Goal: Entertainment & Leisure: Browse casually

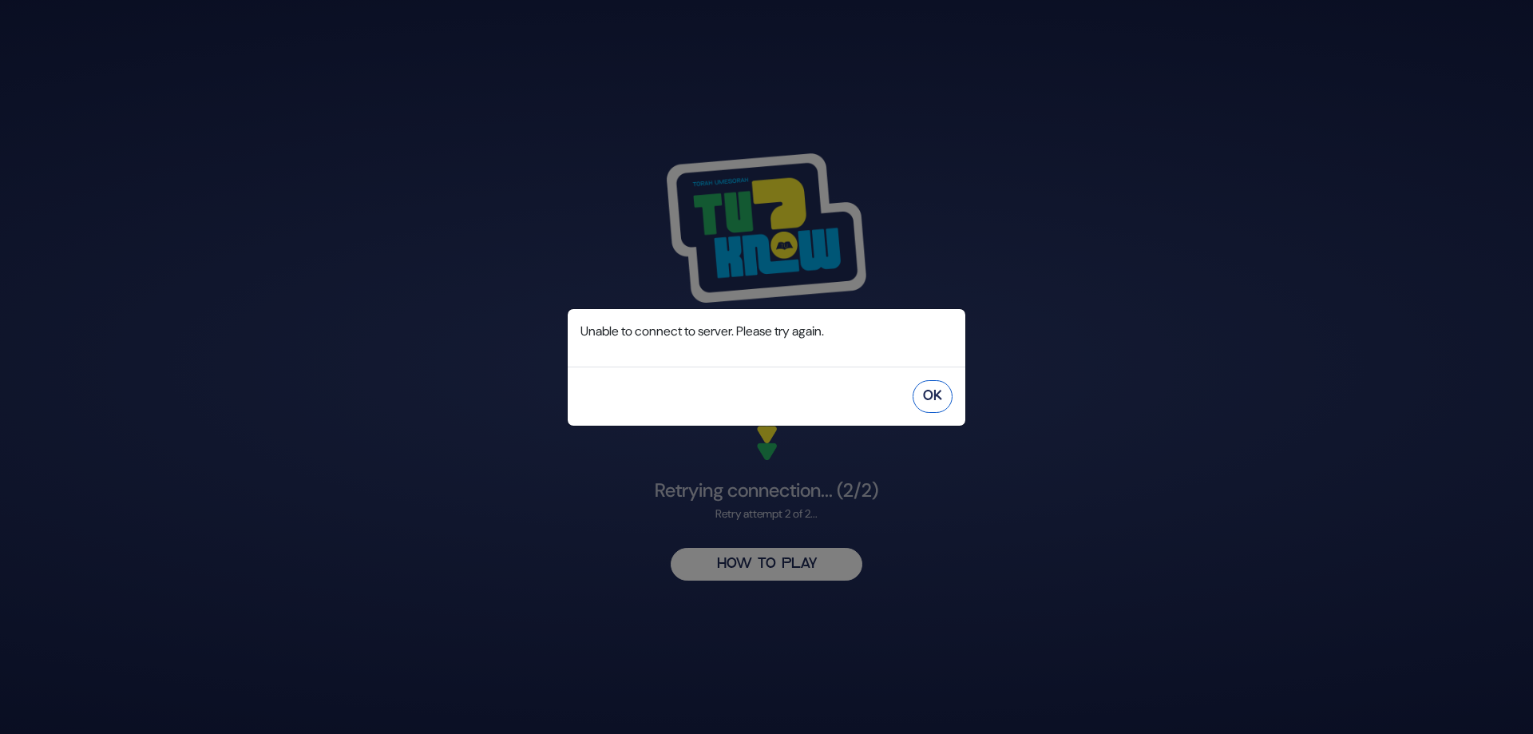
click at [932, 402] on button "OK" at bounding box center [932, 396] width 40 height 33
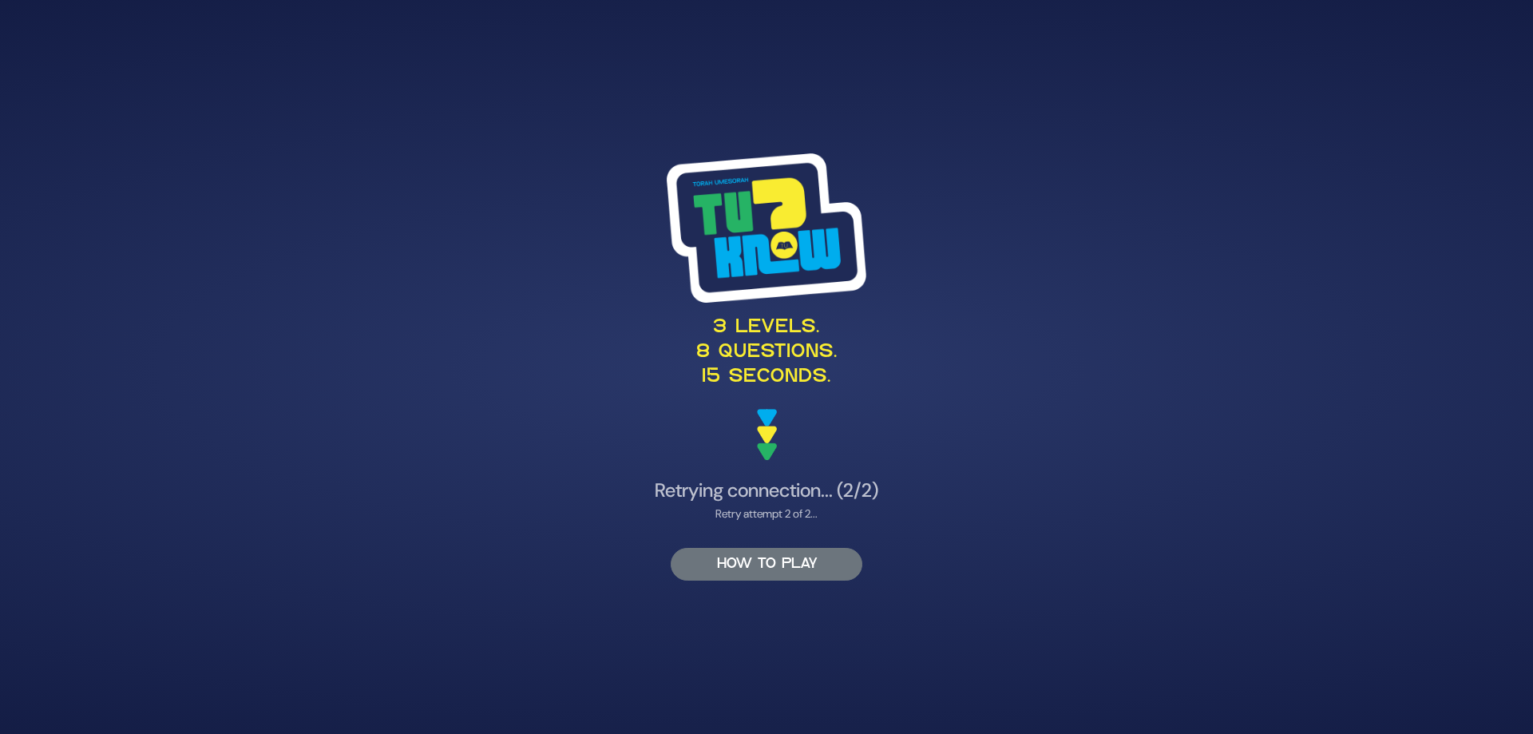
click at [758, 564] on button "HOW TO PLAY" at bounding box center [766, 564] width 192 height 33
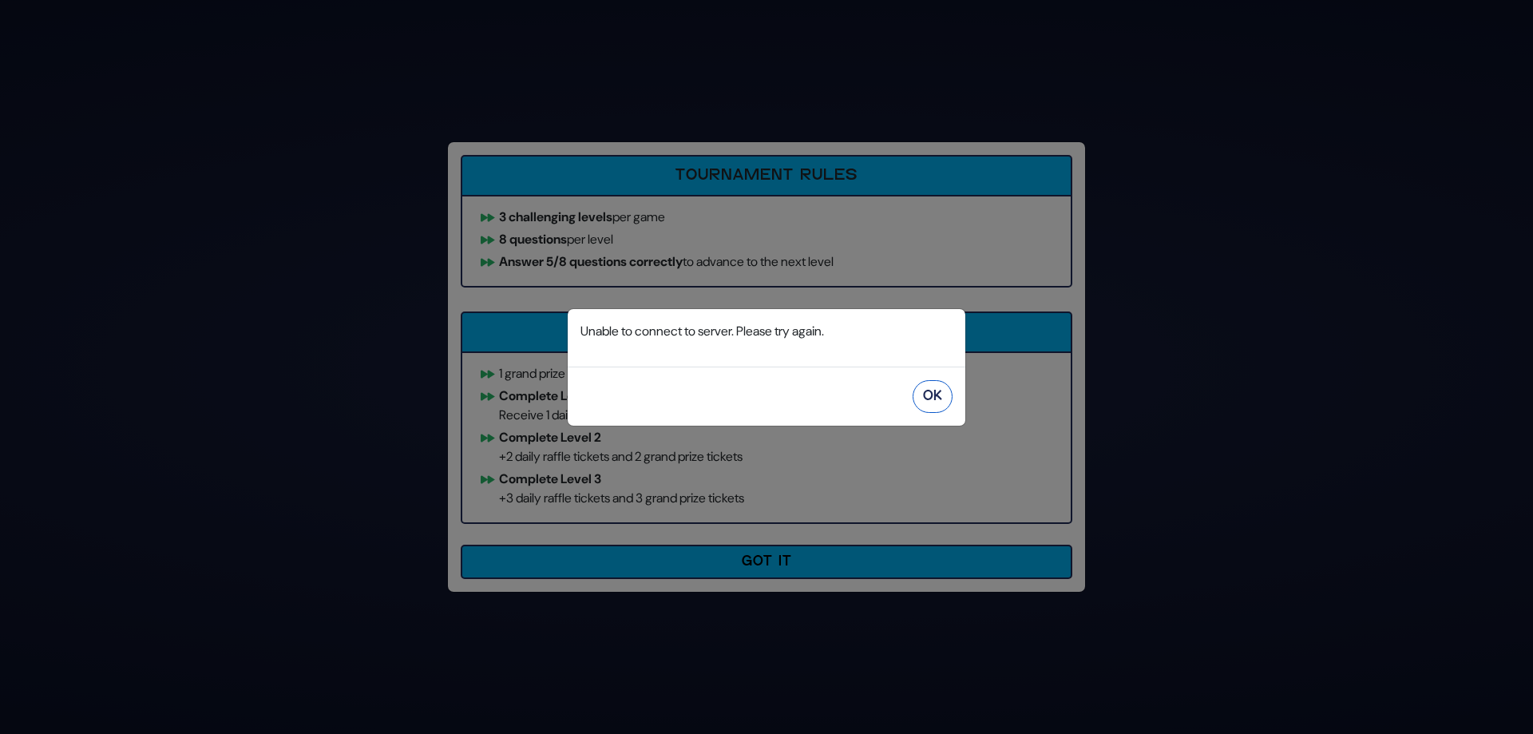
click at [948, 391] on button "OK" at bounding box center [932, 396] width 40 height 33
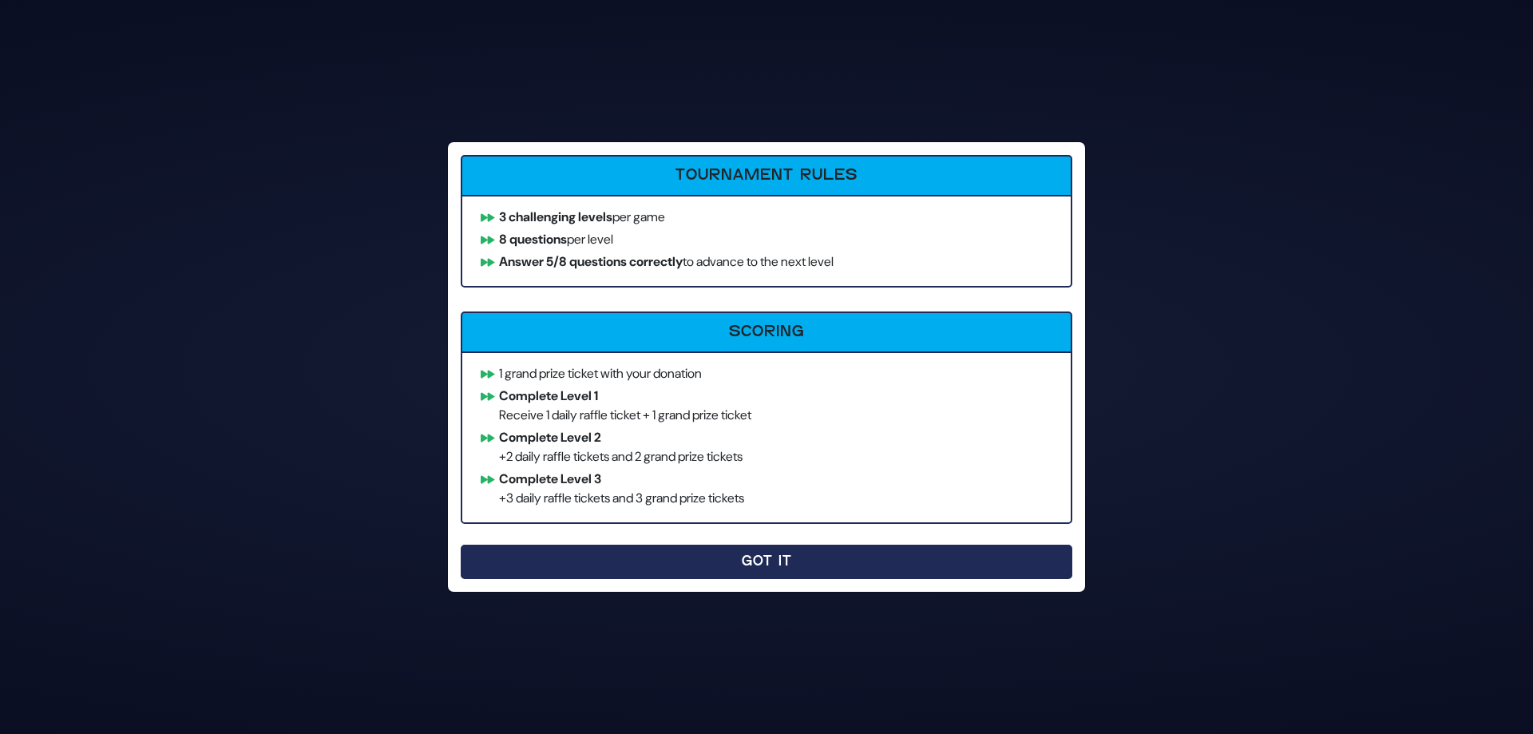
click at [678, 556] on button "Got It" at bounding box center [766, 561] width 611 height 34
